Goal: Task Accomplishment & Management: Manage account settings

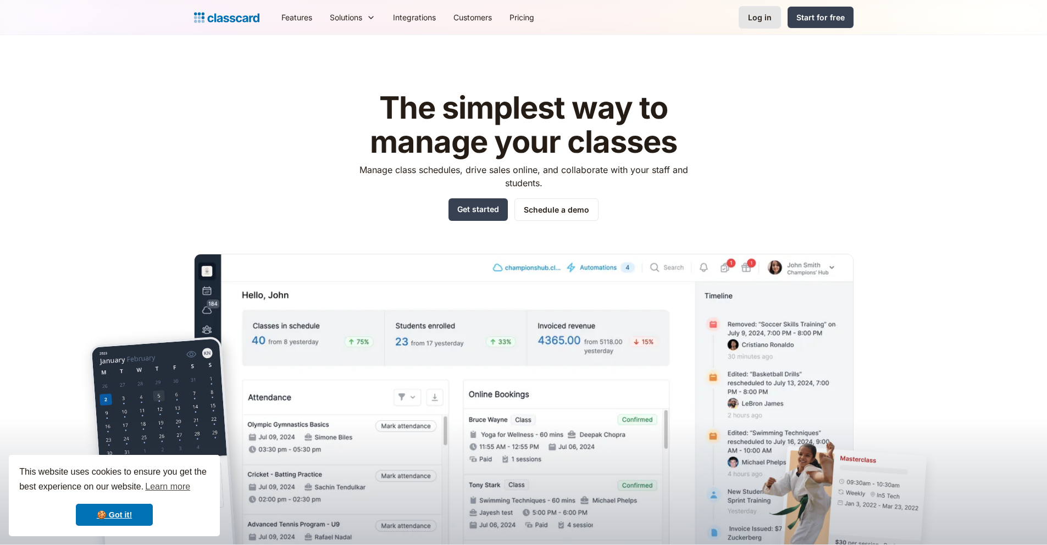
click at [754, 21] on div "Log in" at bounding box center [760, 18] width 24 height 12
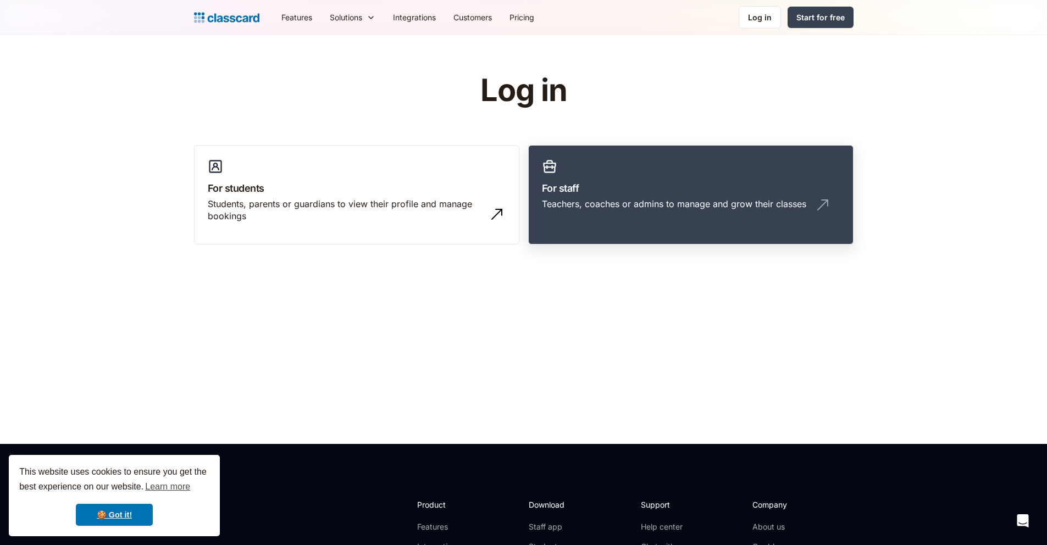
click at [725, 172] on link "For staff Teachers, coaches or admins to manage and grow their classes" at bounding box center [690, 195] width 325 height 100
